Goal: Information Seeking & Learning: Learn about a topic

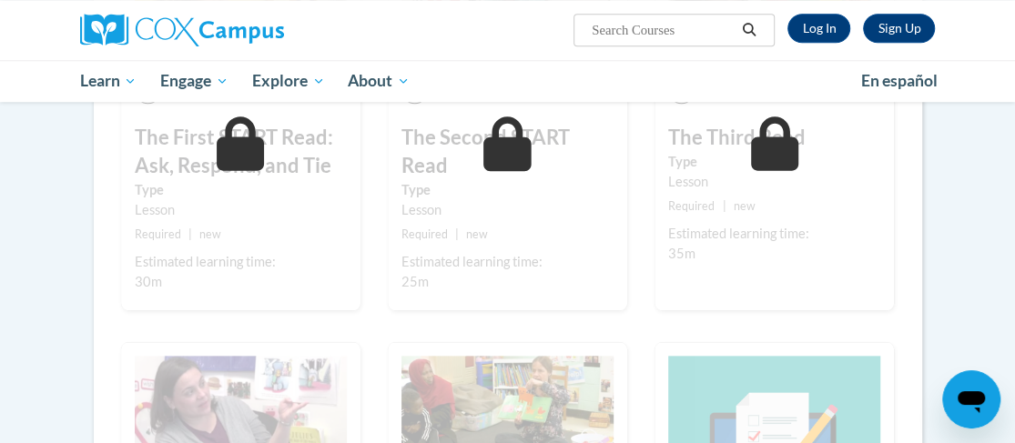
scroll to position [546, 0]
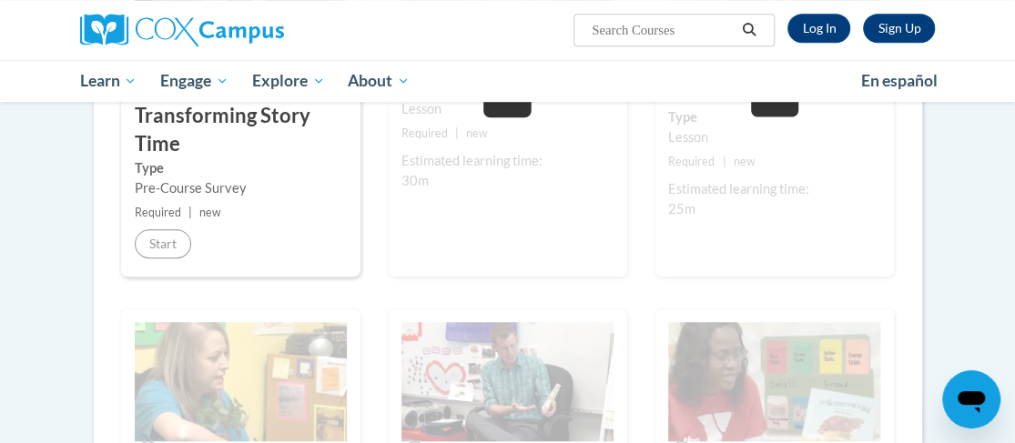
click at [150, 257] on div "1 Pre-Course Survey for Transforming Story Time Type Pre-Course Survey Required…" at bounding box center [240, 74] width 239 height 405
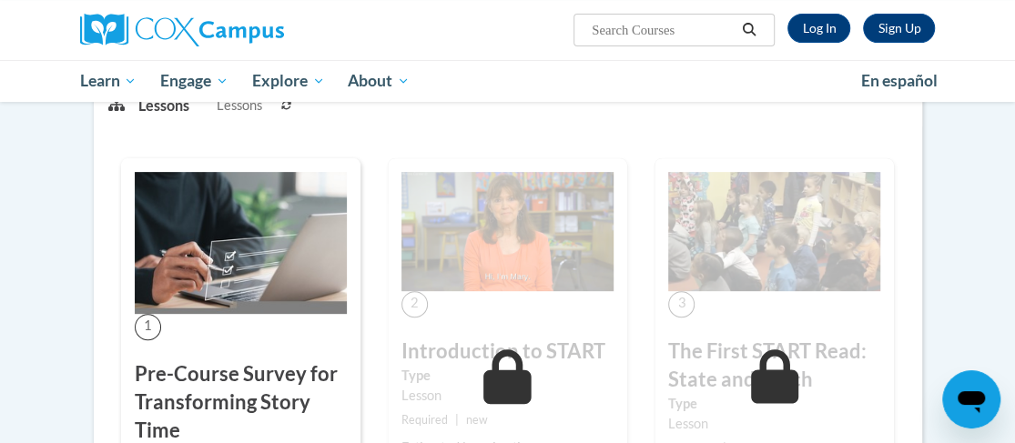
scroll to position [91, 0]
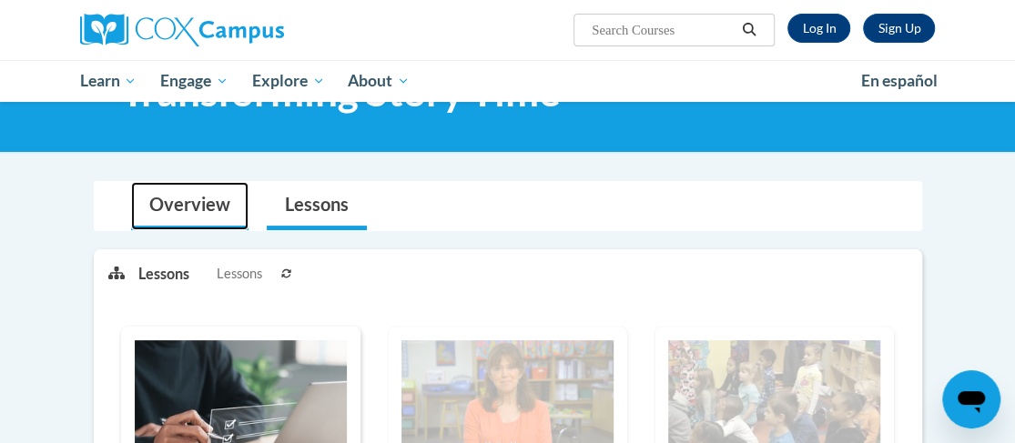
click at [183, 204] on link "Overview" at bounding box center [189, 206] width 117 height 48
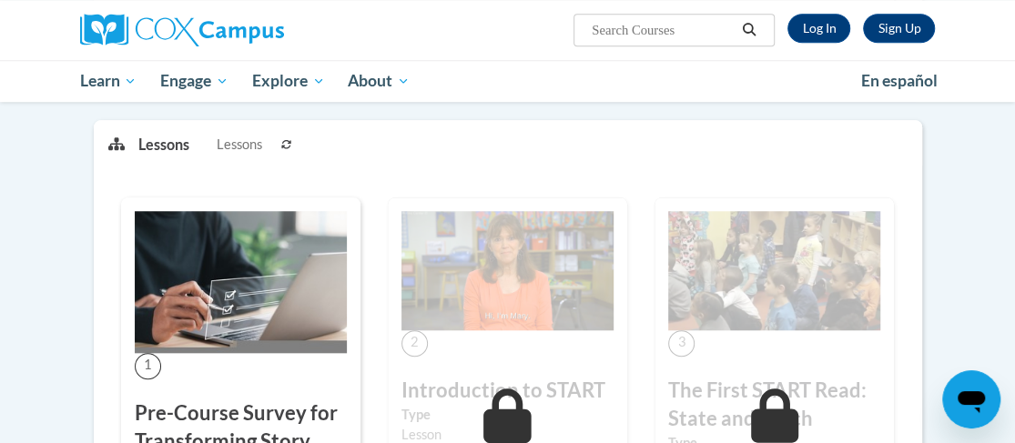
scroll to position [546, 0]
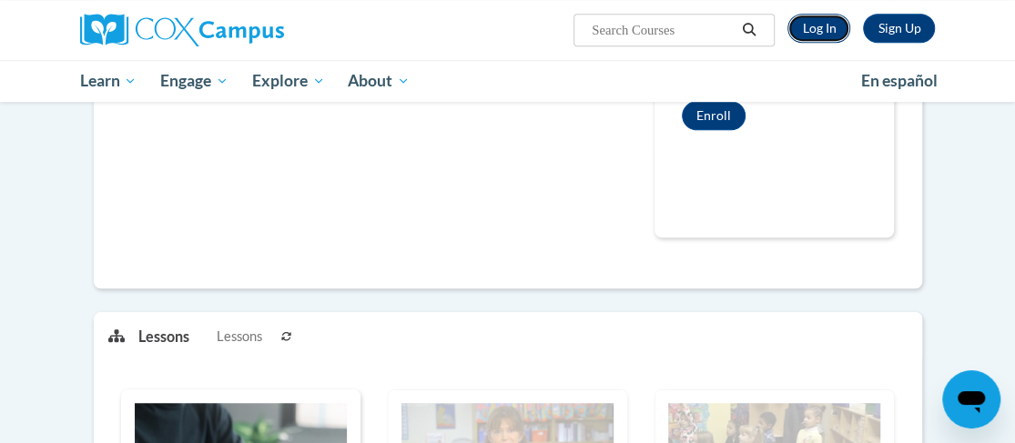
click at [816, 25] on link "Log In" at bounding box center [818, 28] width 63 height 29
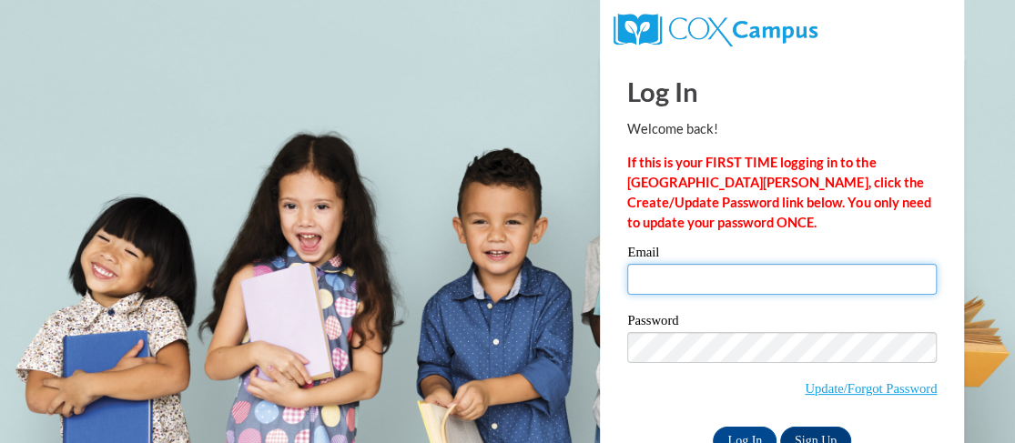
click at [771, 286] on input "Email" at bounding box center [781, 279] width 309 height 31
type input "ltsmith@lccaa.net"
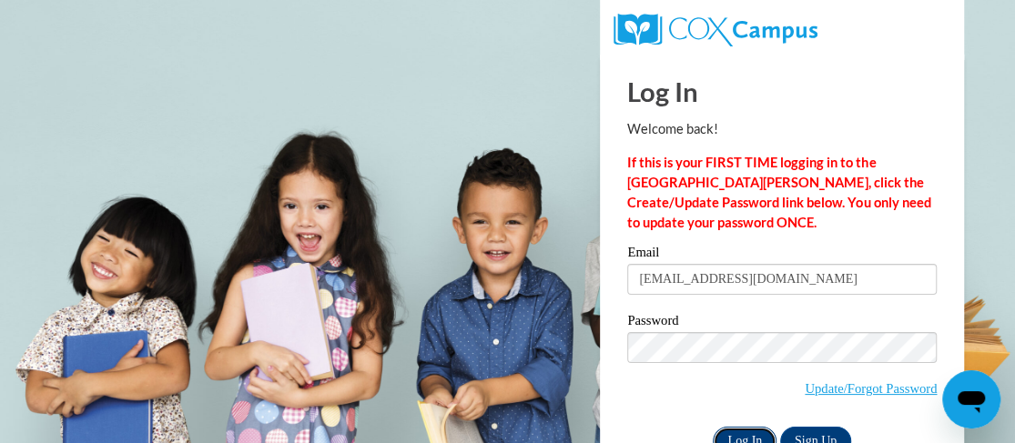
click at [755, 439] on input "Log In" at bounding box center [745, 441] width 64 height 29
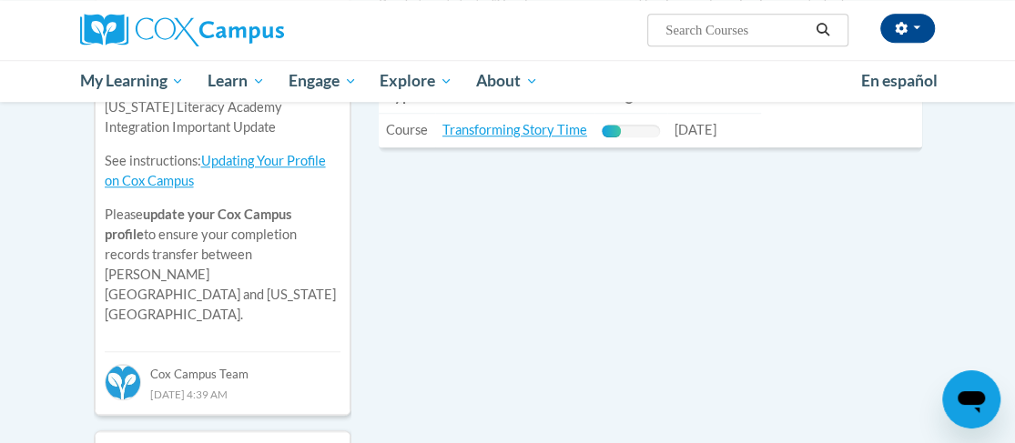
scroll to position [546, 0]
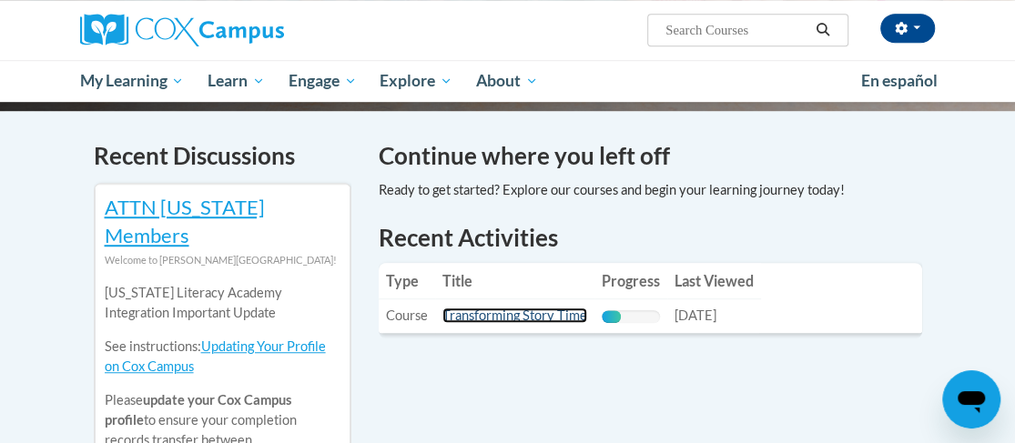
click at [484, 308] on link "Transforming Story Time" at bounding box center [514, 315] width 145 height 15
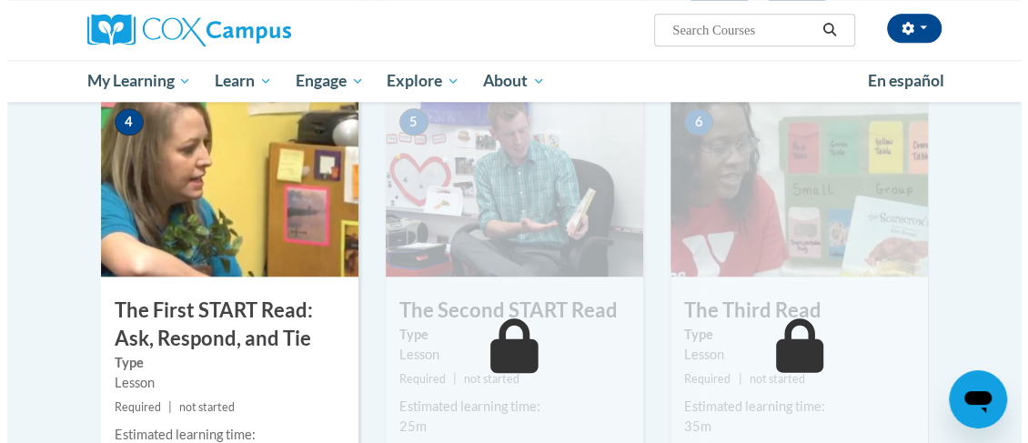
scroll to position [1183, 0]
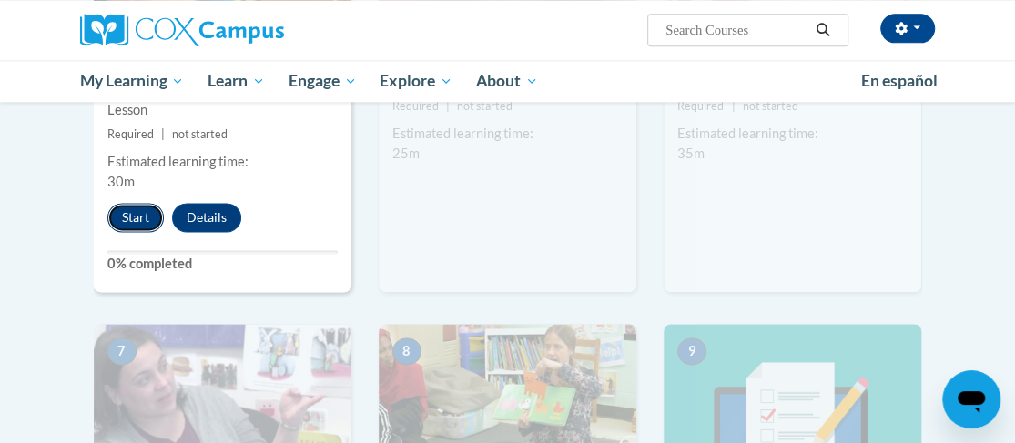
click at [132, 222] on button "Start" at bounding box center [135, 217] width 56 height 29
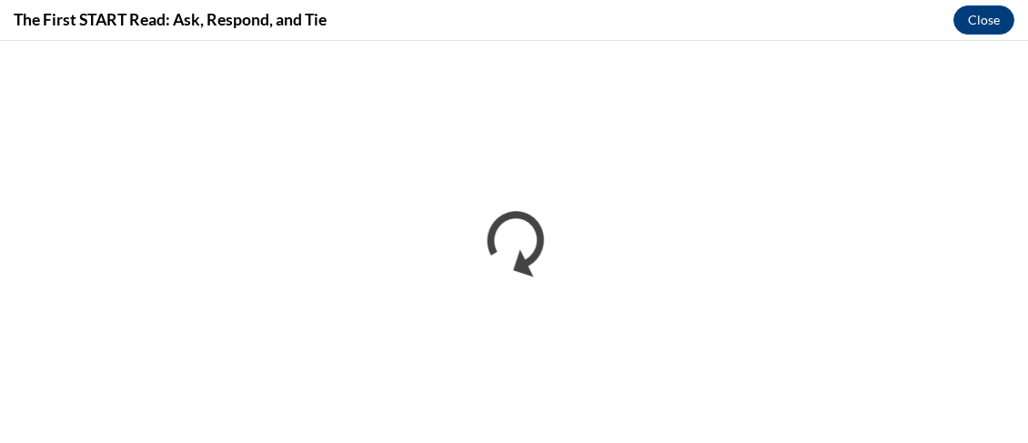
scroll to position [0, 0]
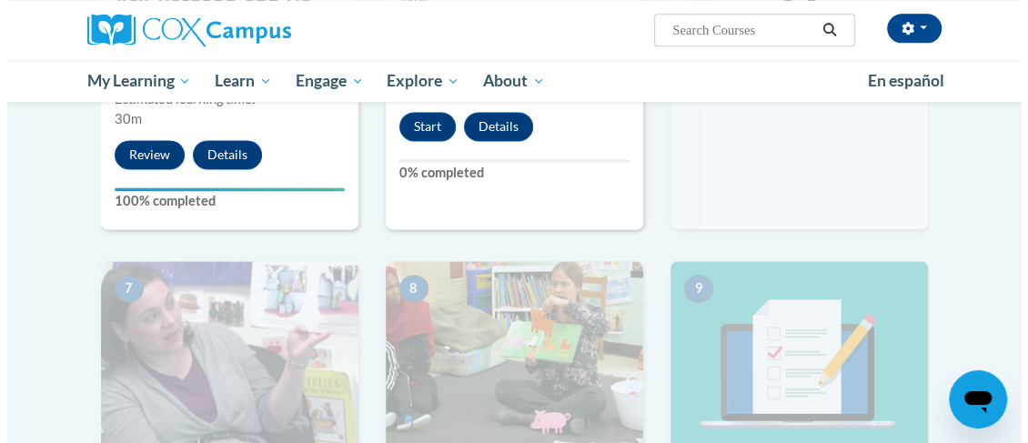
scroll to position [1092, 0]
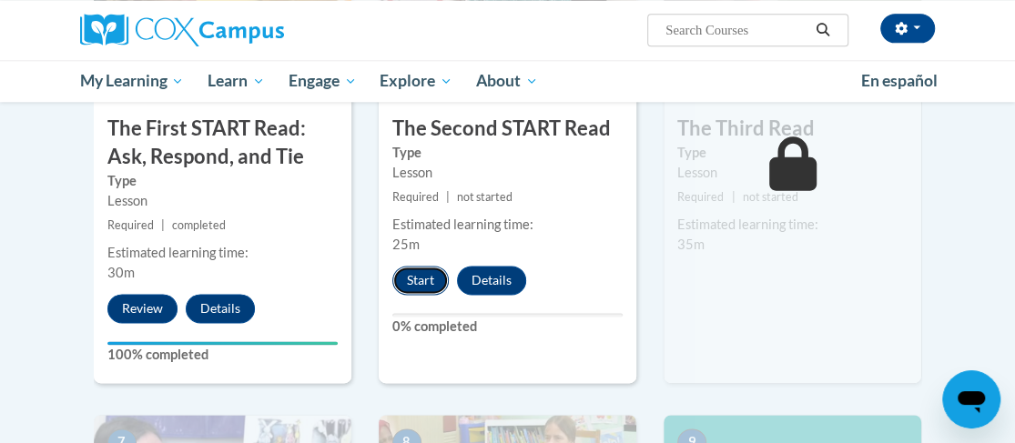
click at [408, 270] on button "Start" at bounding box center [420, 280] width 56 height 29
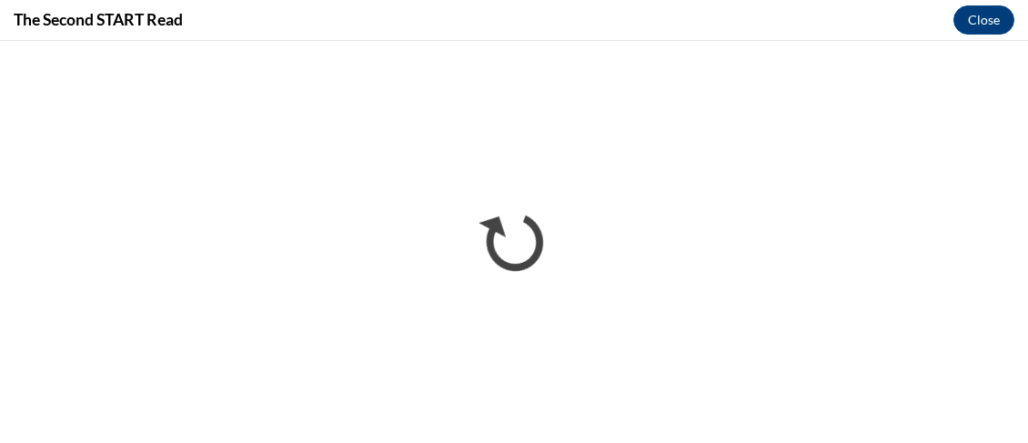
scroll to position [0, 0]
